Goal: Task Accomplishment & Management: Use online tool/utility

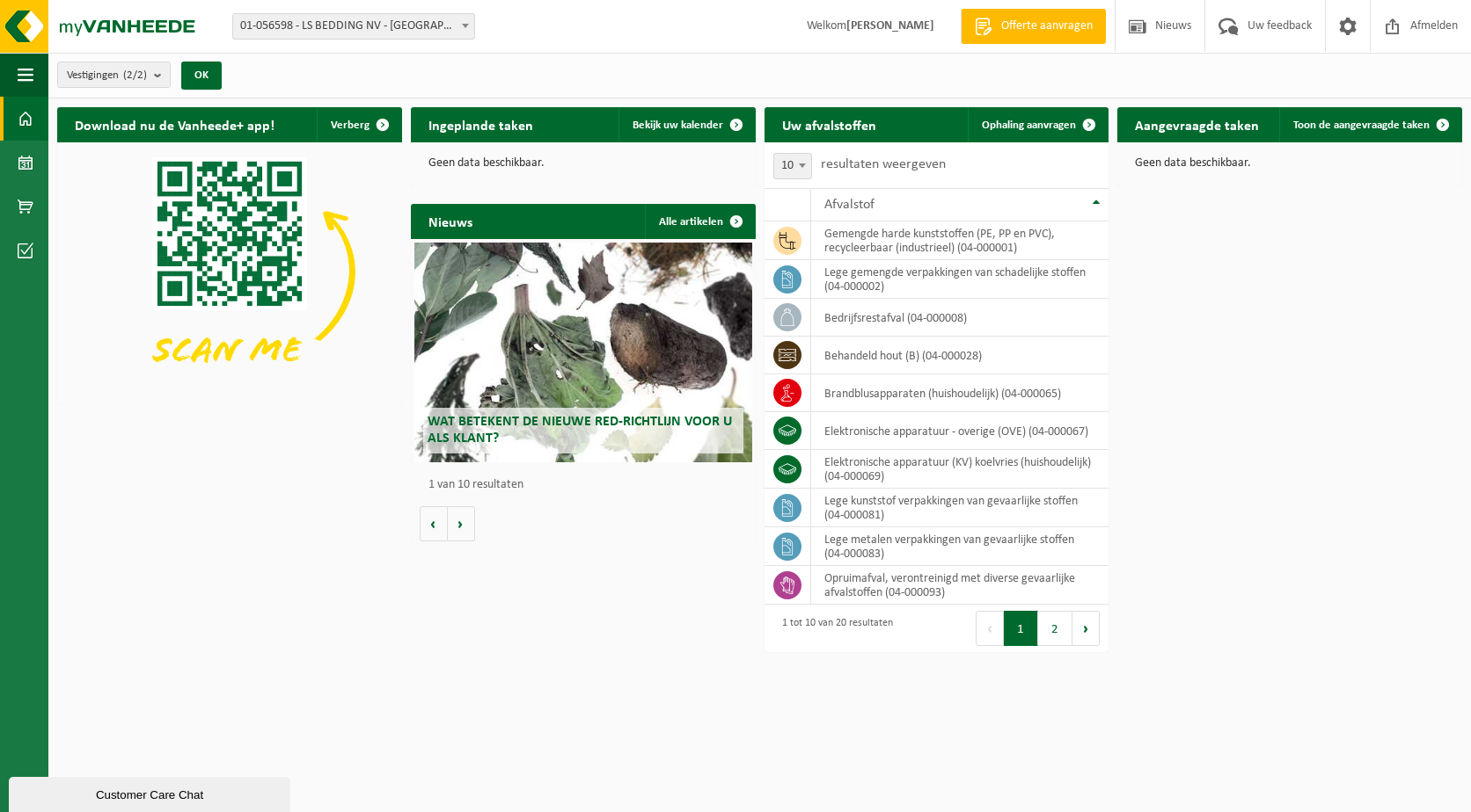
drag, startPoint x: 271, startPoint y: 565, endPoint x: 266, endPoint y: 557, distance: 9.4
click at [271, 565] on div "Download nu de Vanheede+ app! Verberg Ingeplande taken Bekijk uw kalender Geen …" at bounding box center [759, 352] width 1414 height 506
click at [717, 129] on span "Bekijk uw kalender" at bounding box center [677, 126] width 91 height 11
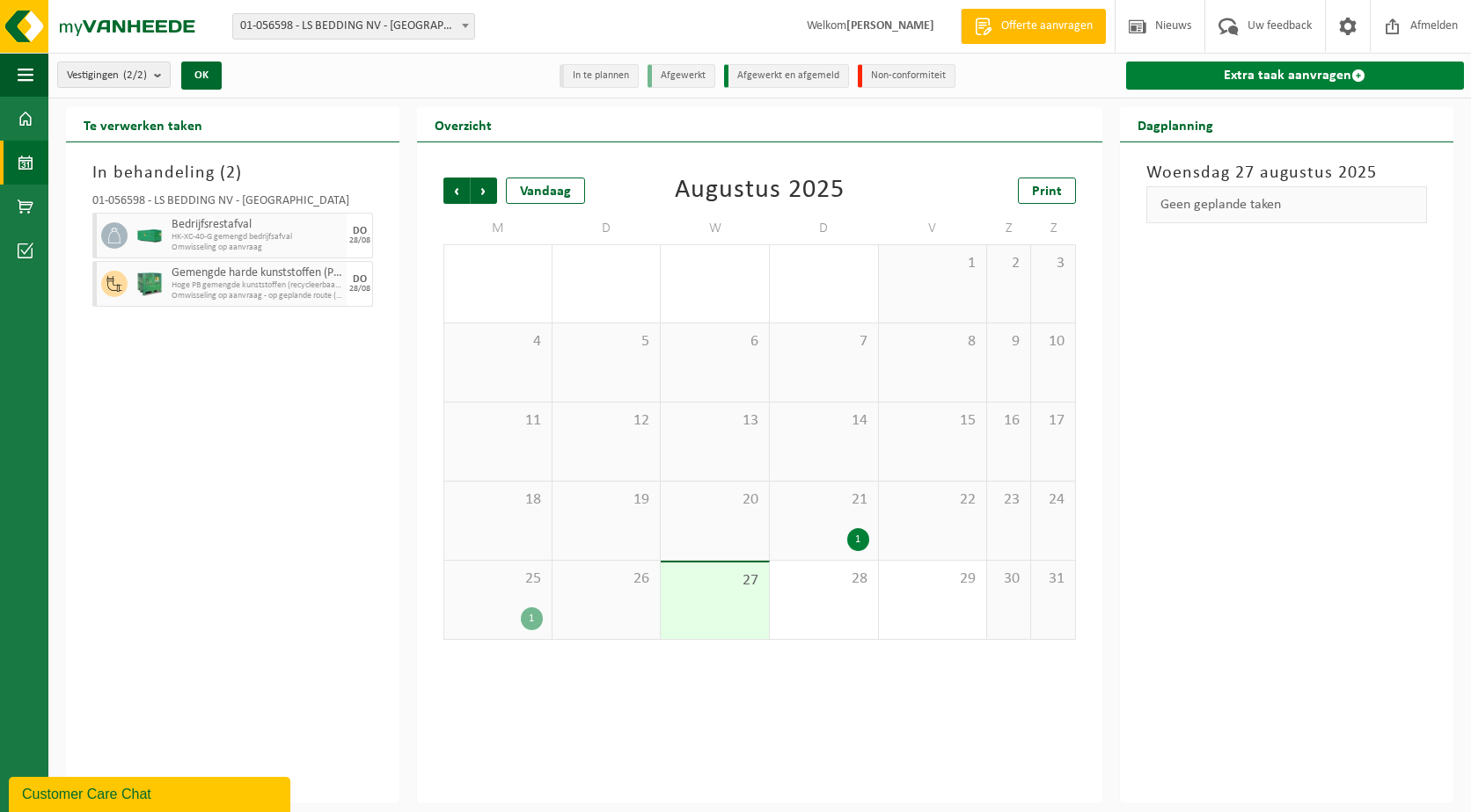
click at [1290, 78] on link "Extra taak aanvragen" at bounding box center [1295, 76] width 338 height 28
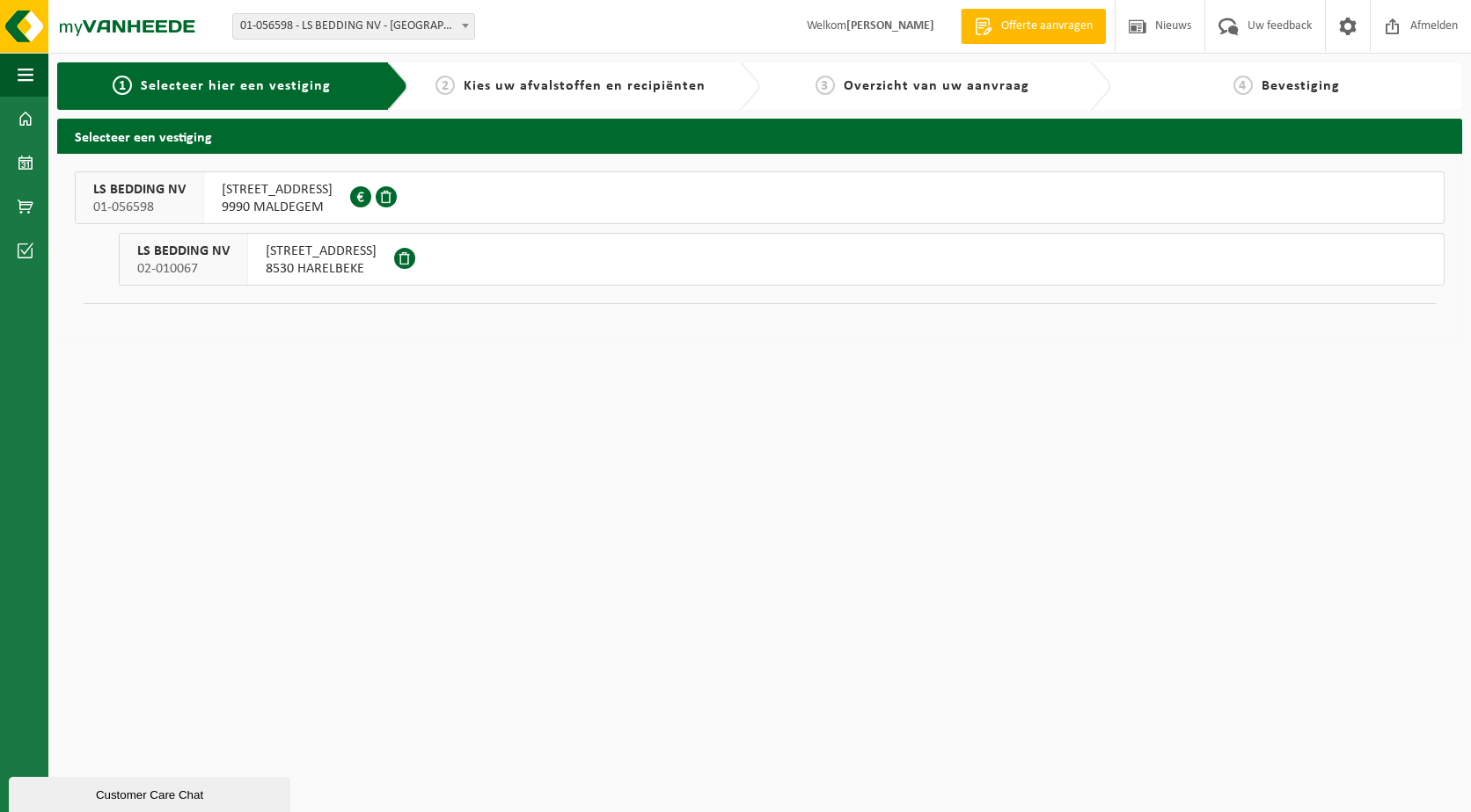
click at [308, 204] on span "9990 MALDEGEM" at bounding box center [277, 207] width 111 height 18
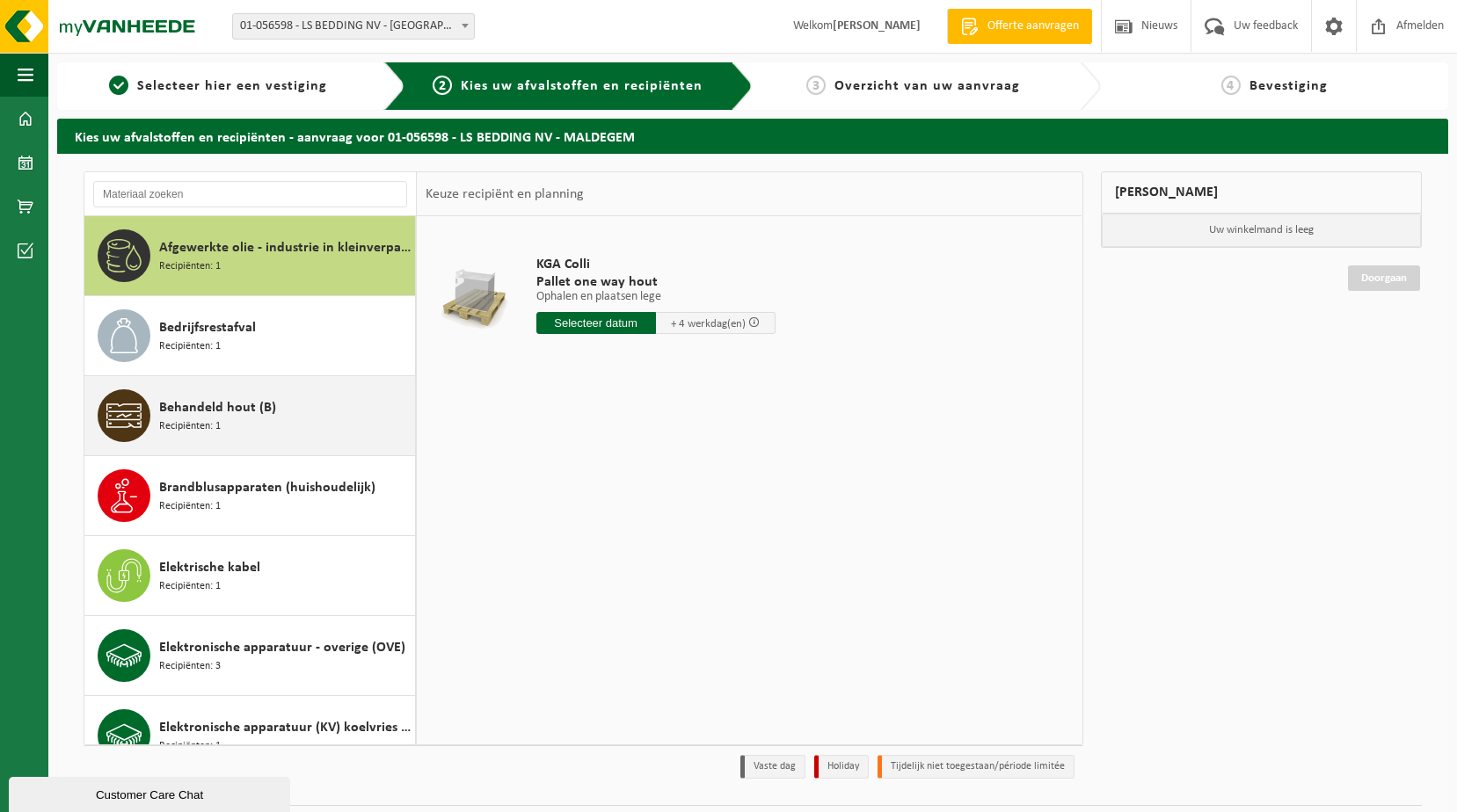
click at [273, 428] on div "Behandeld hout (B) Recipiënten: 1" at bounding box center [285, 415] width 251 height 53
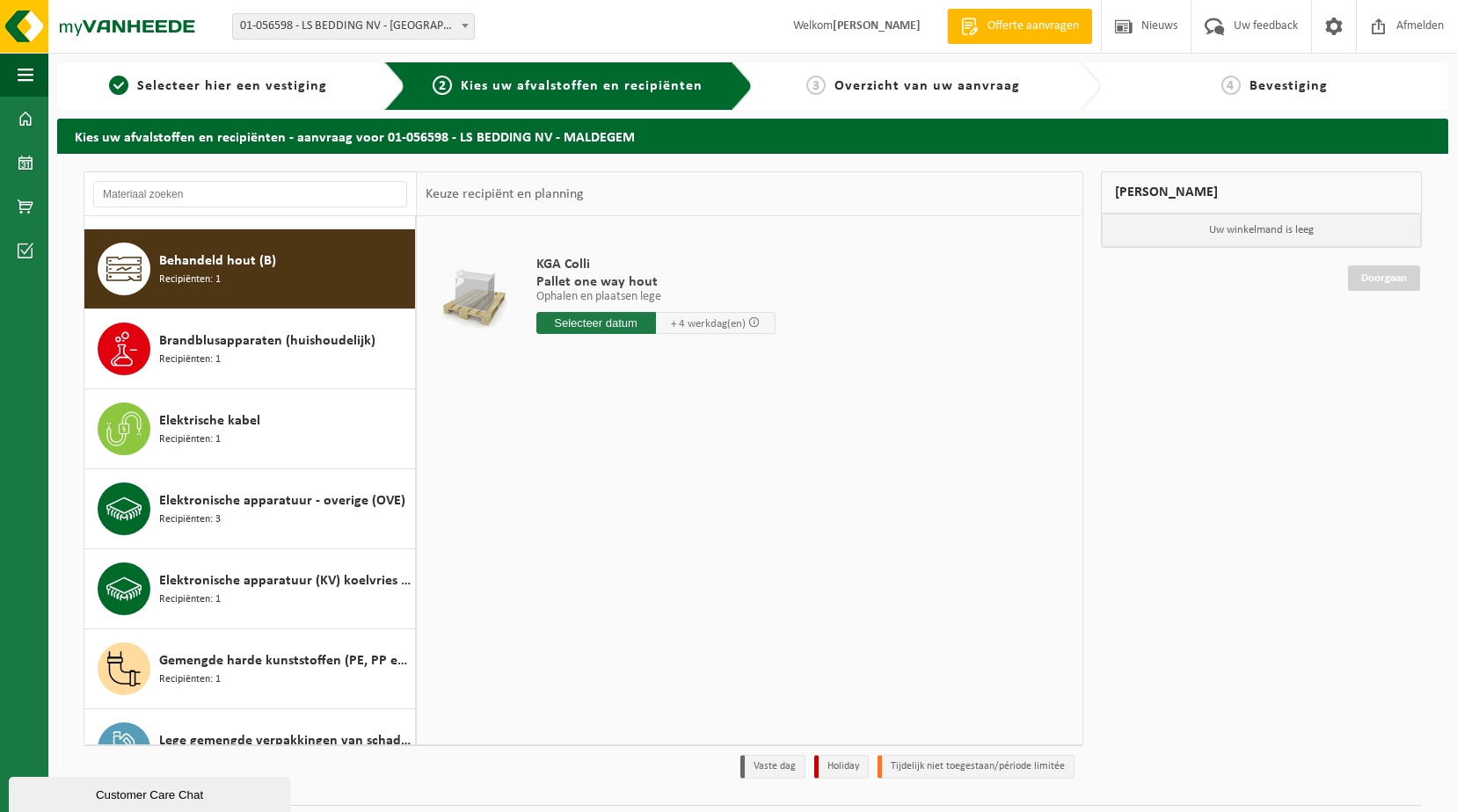
scroll to position [160, 0]
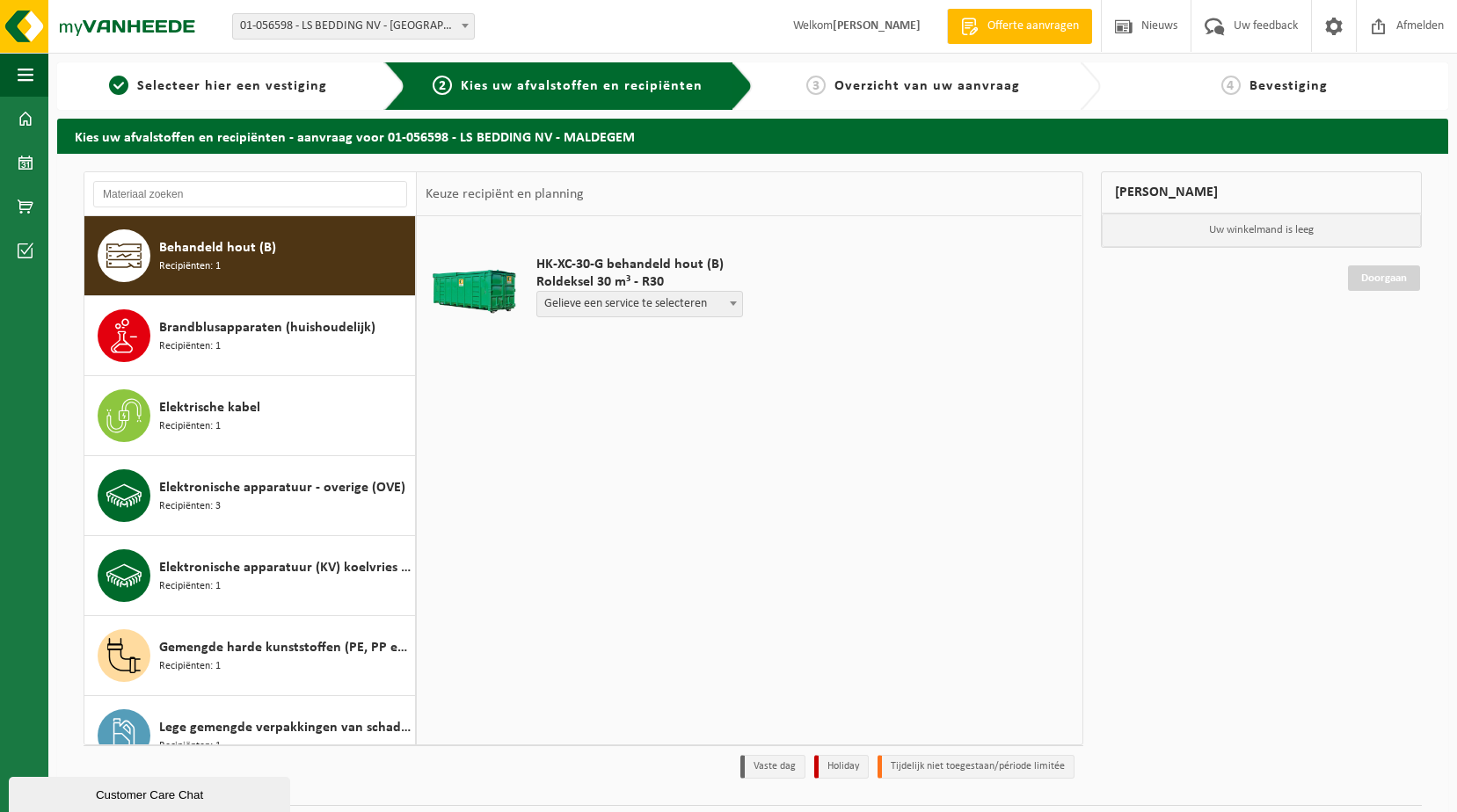
click at [665, 303] on span "Gelieve een service te selecteren" at bounding box center [639, 304] width 204 height 24
select select "P2PL-VEL-062831_HK-XR-30-GN-00_04-000028_46"
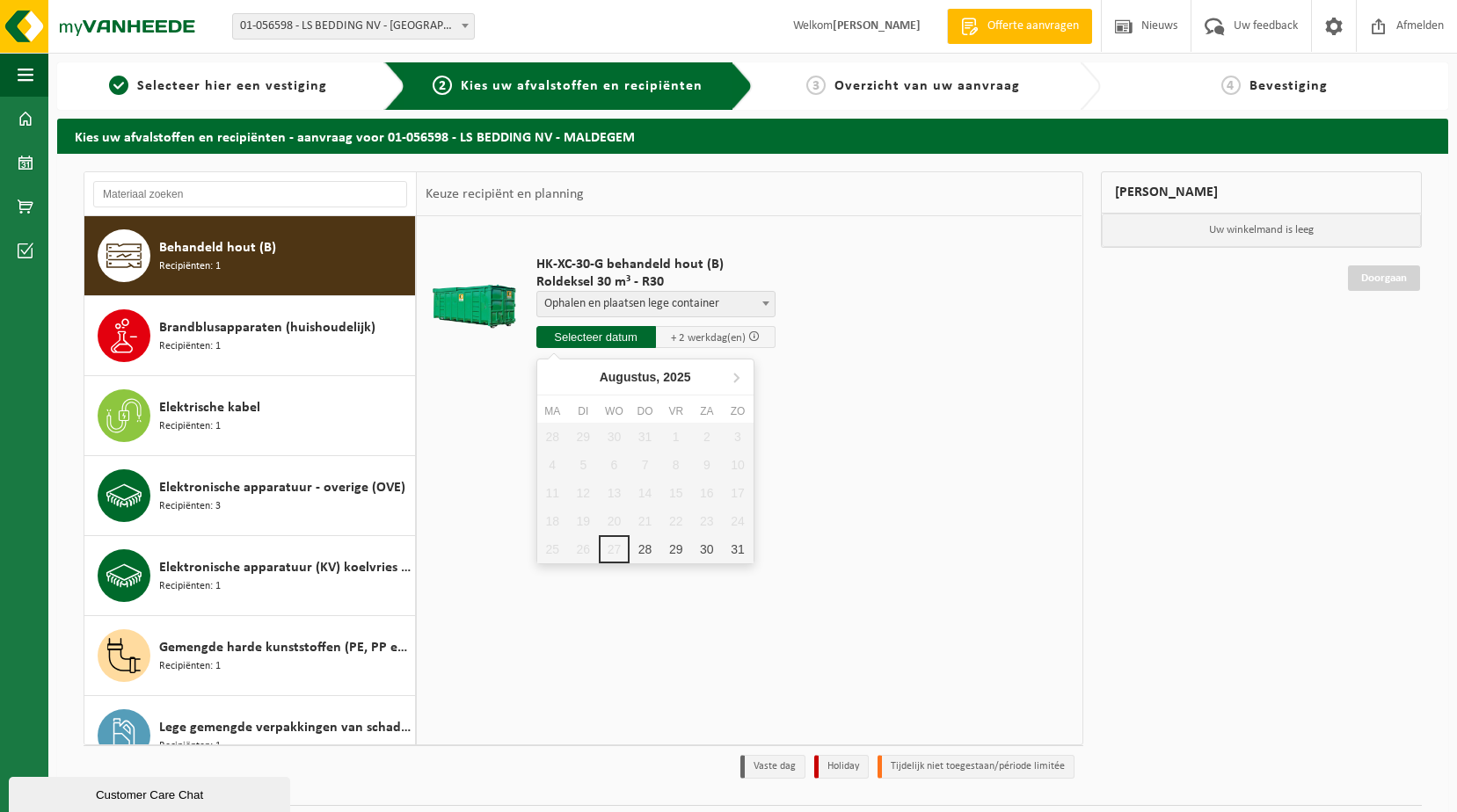
click at [605, 340] on input "text" at bounding box center [596, 337] width 120 height 22
click at [635, 547] on div "28" at bounding box center [644, 549] width 31 height 28
type input "Van 2025-08-28"
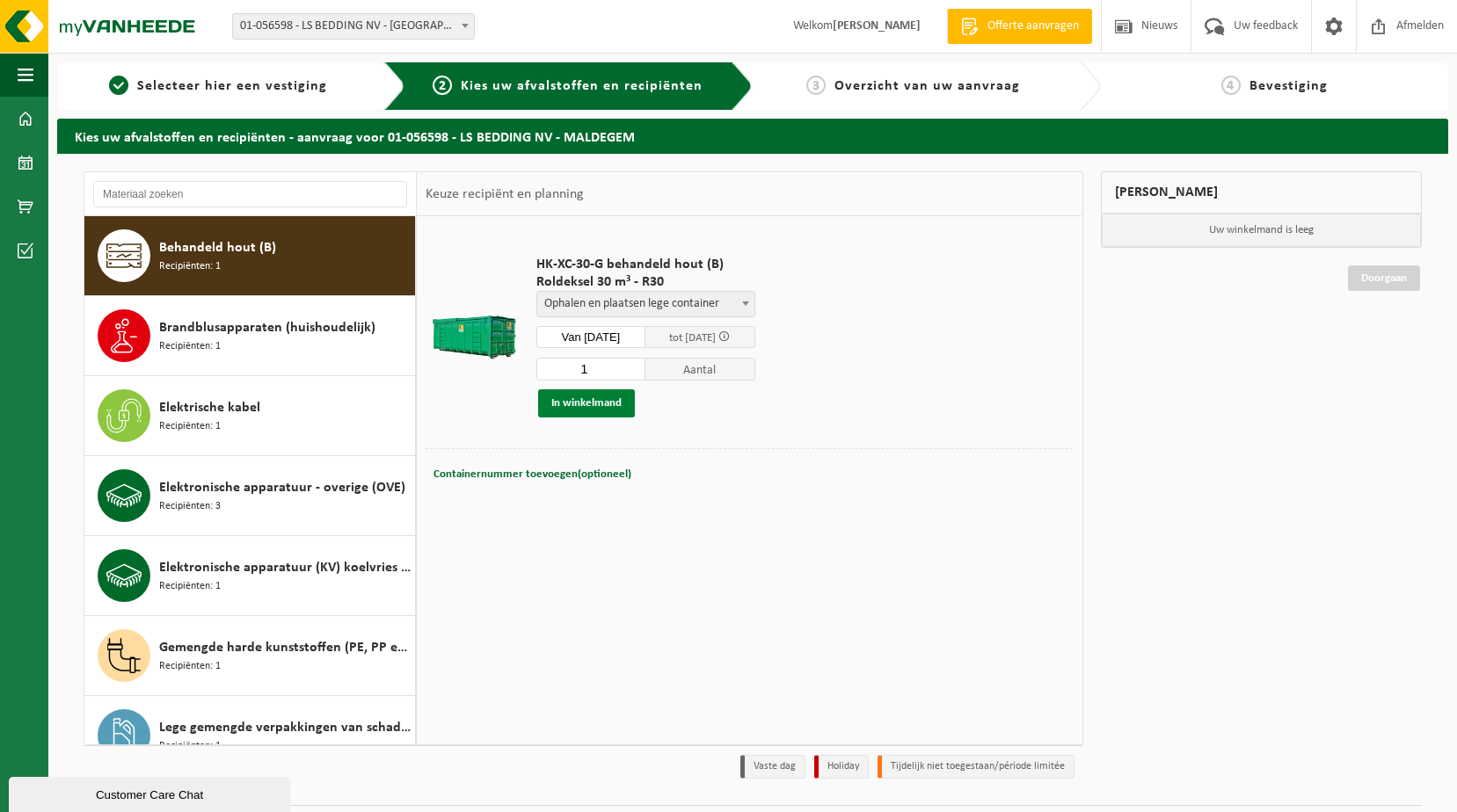
click at [596, 408] on button "In winkelmand" at bounding box center [586, 403] width 97 height 28
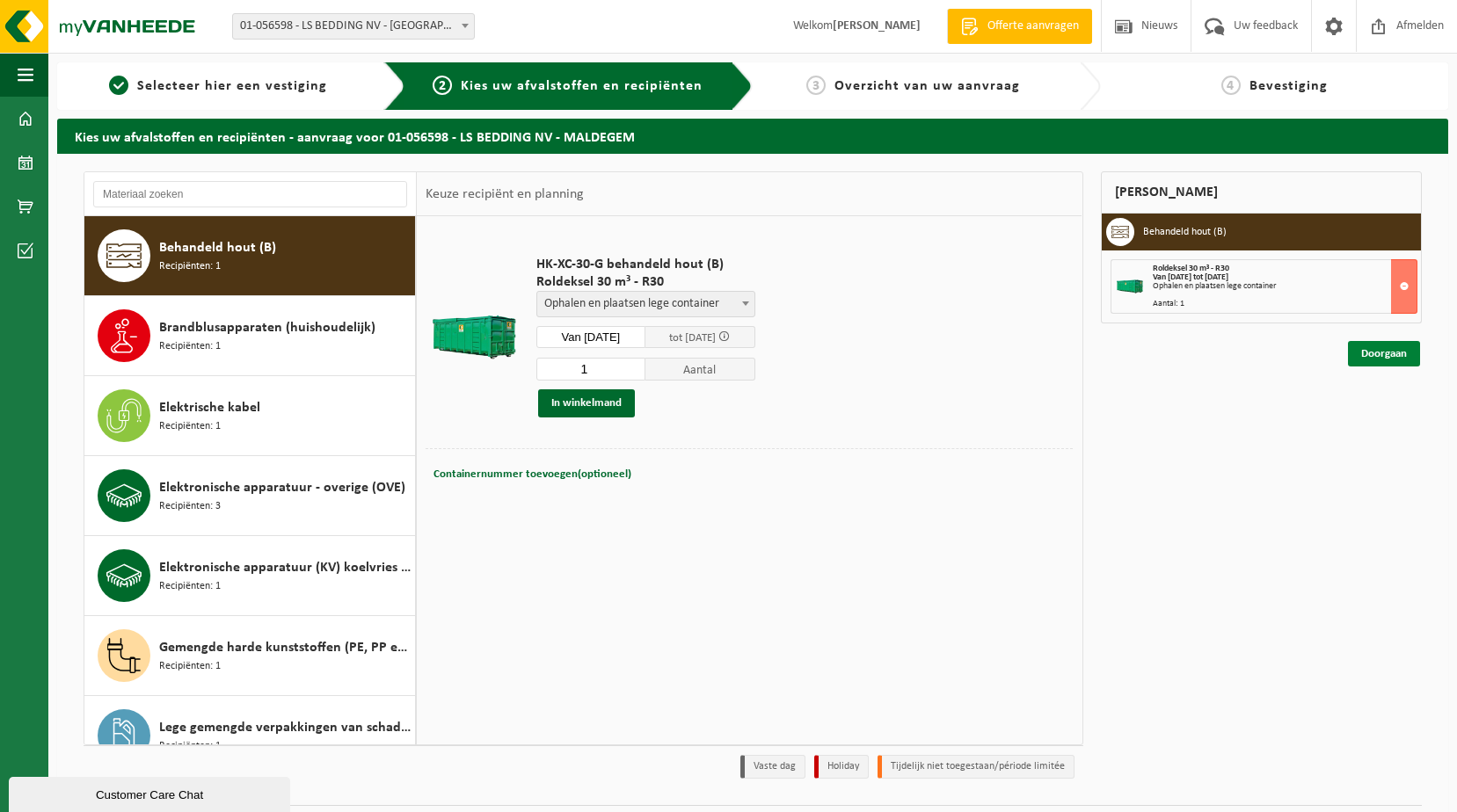
click at [1389, 351] on link "Doorgaan" at bounding box center [1383, 353] width 72 height 25
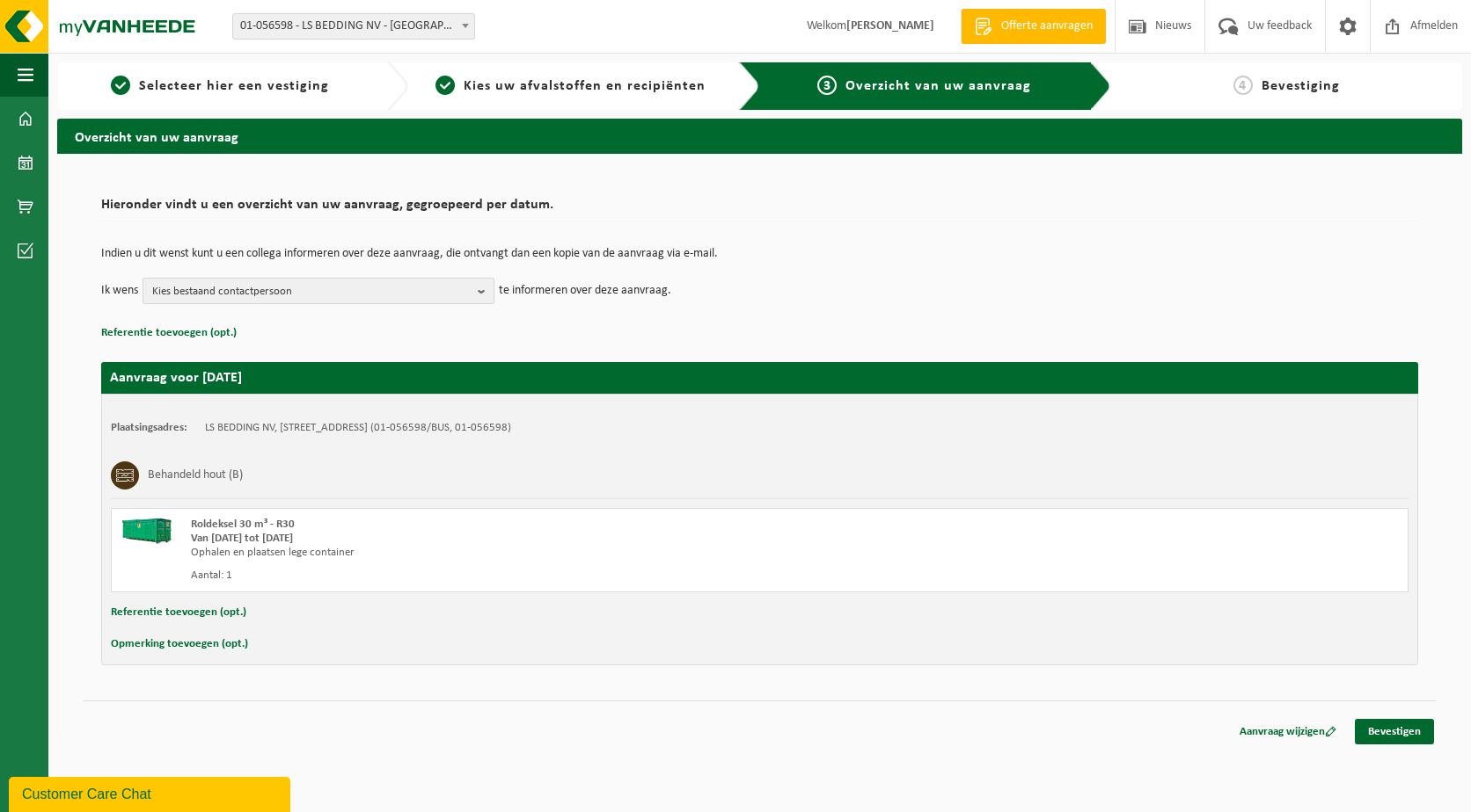
click at [316, 290] on span "Kies bestaand contactpersoon" at bounding box center [311, 292] width 318 height 26
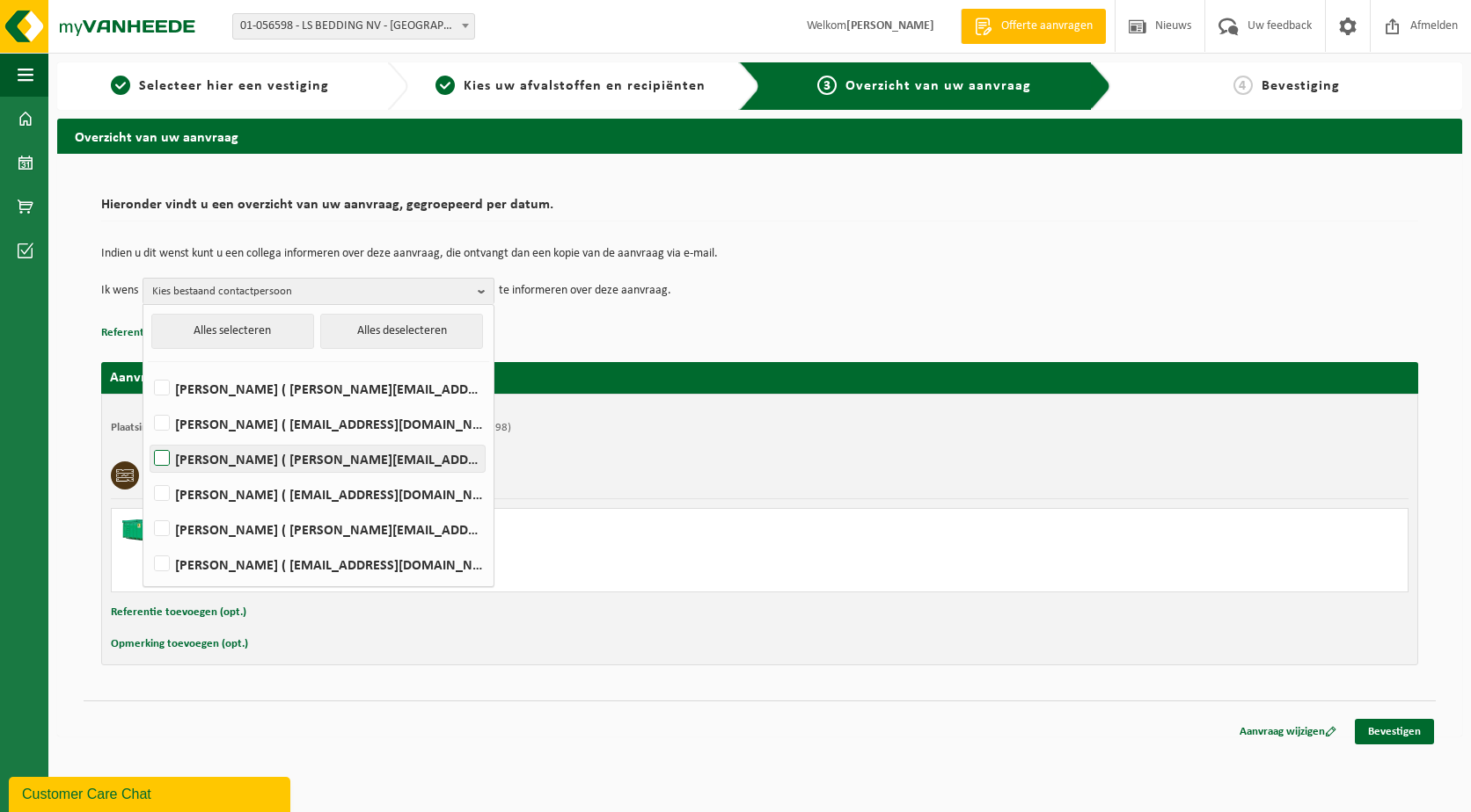
click at [262, 461] on label "FRANK LATEUR ( frankl@lsbedding.com )" at bounding box center [317, 459] width 334 height 26
click at [148, 437] on input "FRANK LATEUR ( frankl@lsbedding.com )" at bounding box center [147, 436] width 1 height 1
checkbox input "true"
click at [262, 496] on label "Koen Maenhout ( koen@lsbedding.com )" at bounding box center [317, 494] width 334 height 26
click at [148, 472] on input "Koen Maenhout ( koen@lsbedding.com )" at bounding box center [147, 472] width 1 height 1
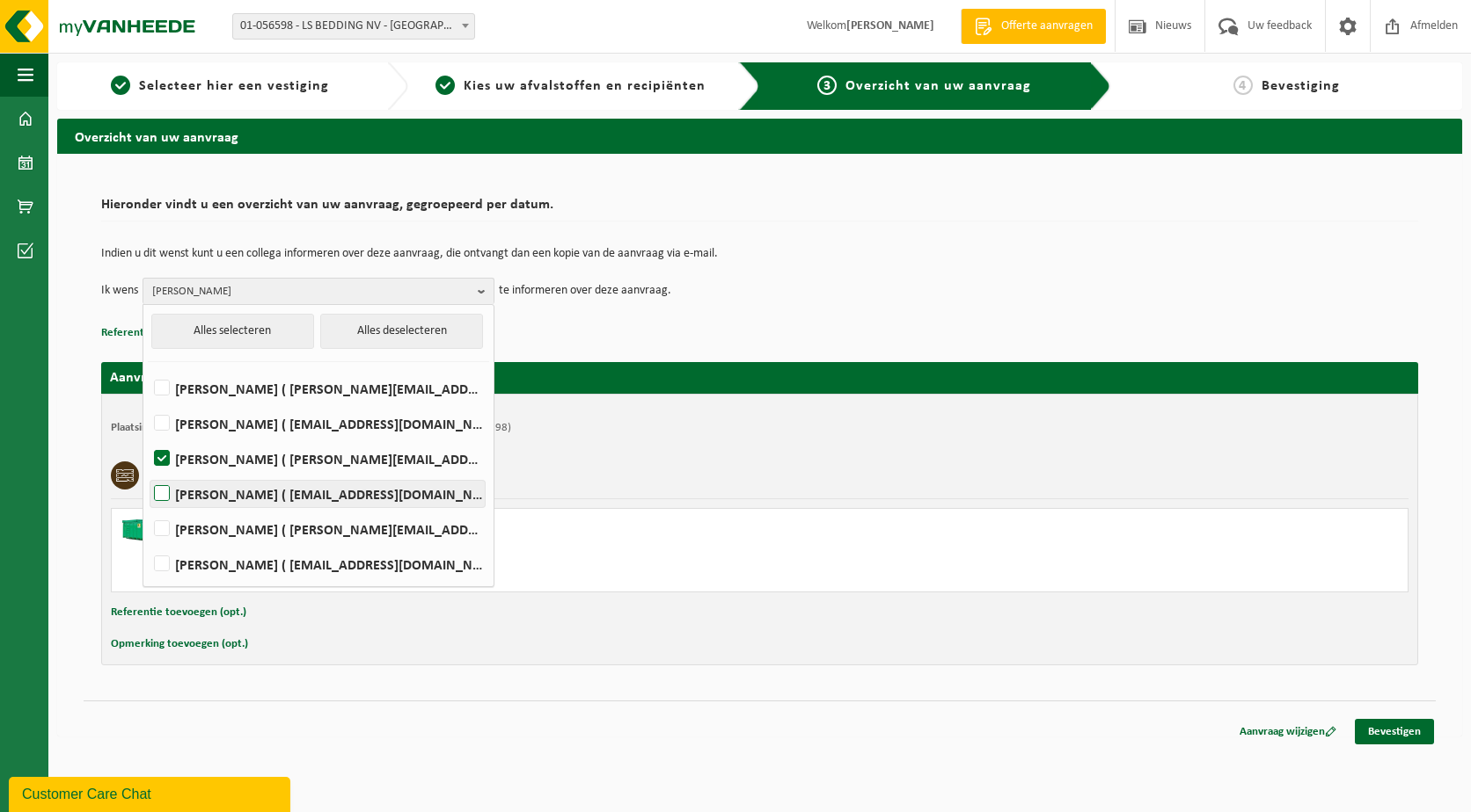
checkbox input "true"
click at [1398, 729] on link "Bevestigen" at bounding box center [1394, 731] width 79 height 25
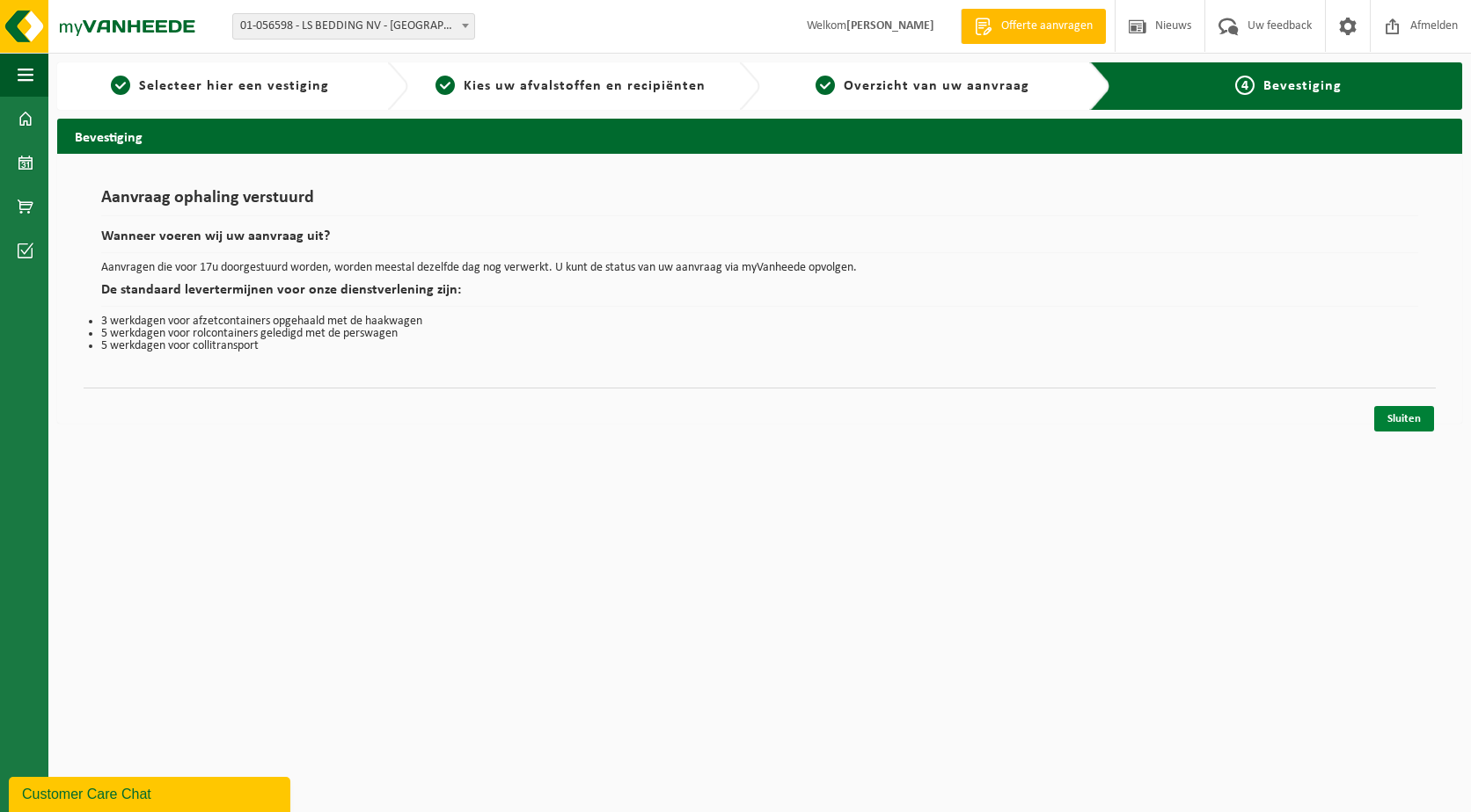
click at [1389, 421] on link "Sluiten" at bounding box center [1404, 418] width 60 height 25
